Goal: Transaction & Acquisition: Purchase product/service

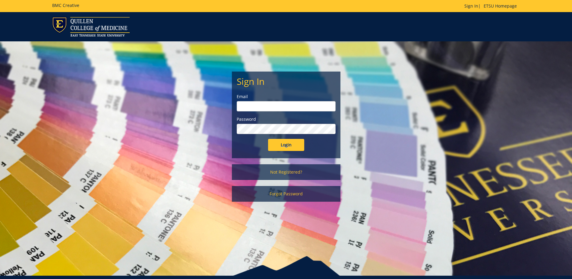
type input "streetdt@etsu.edu"
click at [280, 143] on input "Login" at bounding box center [286, 145] width 36 height 12
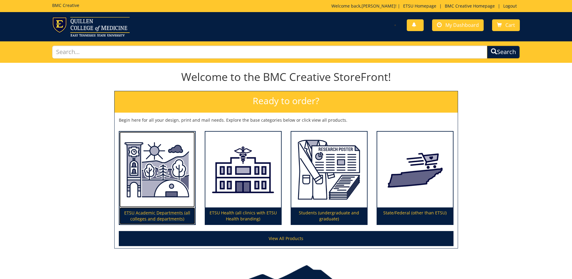
click at [156, 211] on p "ETSU Academic Departments (all colleges and departments)" at bounding box center [157, 215] width 76 height 17
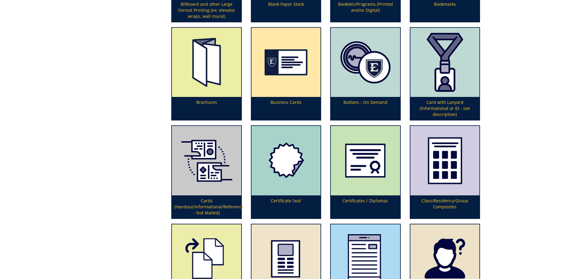
scroll to position [271, 0]
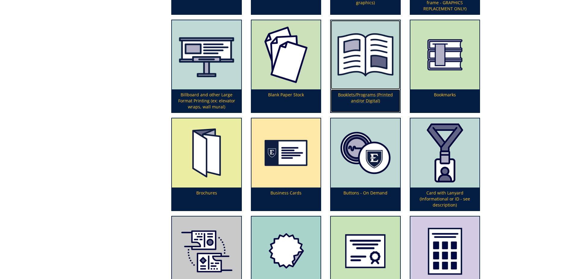
click at [367, 95] on p "Booklets/Programs (Printed and/or Digital)" at bounding box center [365, 100] width 69 height 23
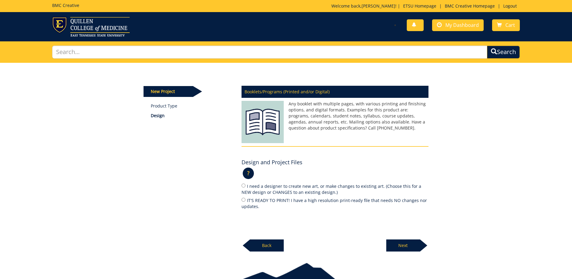
click at [248, 201] on label "IT'S READY TO PRINT! I have a high resolution print-ready file that needs NO ch…" at bounding box center [334, 203] width 187 height 13
click at [245, 201] on input "IT'S READY TO PRINT! I have a high resolution print-ready file that needs NO ch…" at bounding box center [243, 199] width 4 height 4
radio input "true"
click at [403, 248] on p "Next" at bounding box center [403, 245] width 34 height 12
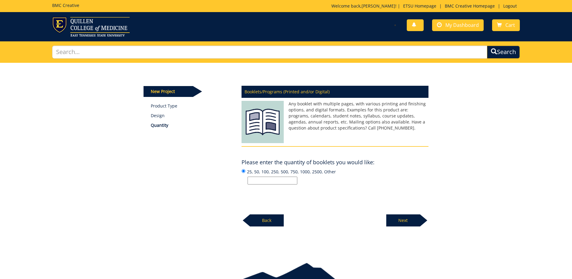
click at [281, 182] on input "25, 50, 100, 250, 500, 750, 1000, 2500, Other" at bounding box center [273, 180] width 50 height 8
type input "200"
click at [411, 213] on div "Next" at bounding box center [407, 218] width 42 height 17
click at [295, 181] on input "Enter the number of pages or "Not Sure":" at bounding box center [273, 180] width 50 height 8
type input "4"
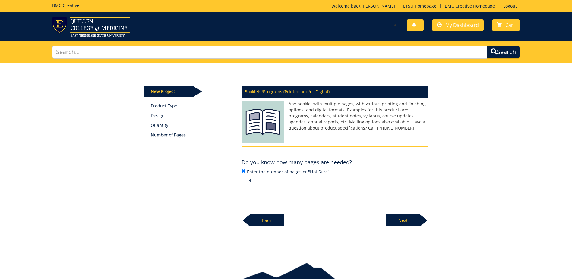
click at [416, 170] on label "Enter the number of pages or "Not Sure": 4" at bounding box center [334, 176] width 187 height 16
click at [245, 170] on input "Enter the number of pages or "Not Sure": 4" at bounding box center [243, 171] width 4 height 4
click at [395, 216] on p "Next" at bounding box center [403, 220] width 34 height 12
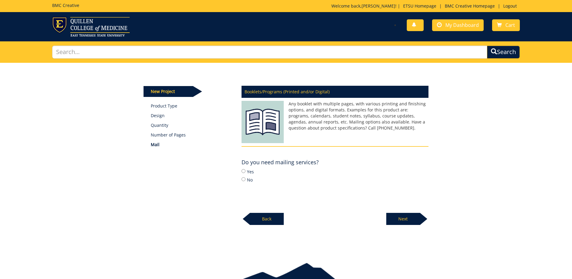
drag, startPoint x: 258, startPoint y: 178, endPoint x: 253, endPoint y: 180, distance: 5.8
click at [257, 178] on label "No" at bounding box center [334, 179] width 187 height 7
click at [245, 178] on input "No" at bounding box center [243, 179] width 4 height 4
radio input "true"
click at [253, 180] on label "No" at bounding box center [334, 179] width 187 height 7
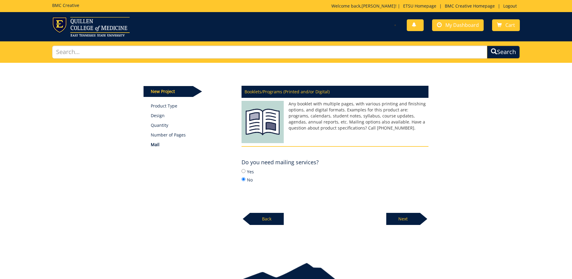
click at [245, 180] on input "No" at bounding box center [243, 179] width 4 height 4
click at [386, 217] on div "Booklets/Programs (Printed and/or Digital) Any booklet with multiple pages, wit…" at bounding box center [335, 153] width 196 height 143
drag, startPoint x: 386, startPoint y: 217, endPoint x: 406, endPoint y: 219, distance: 19.7
click at [406, 219] on p "Next" at bounding box center [403, 219] width 34 height 12
